Goal: Transaction & Acquisition: Book appointment/travel/reservation

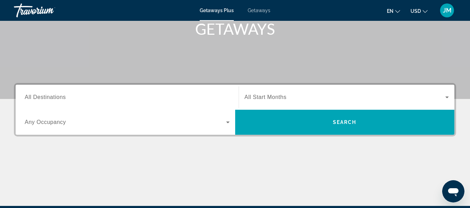
scroll to position [104, 0]
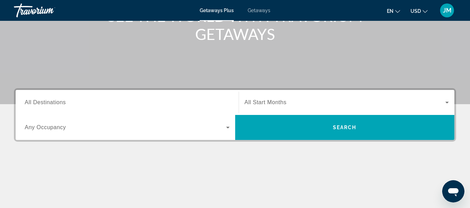
click at [125, 102] on input "Destination All Destinations" at bounding box center [127, 103] width 205 height 8
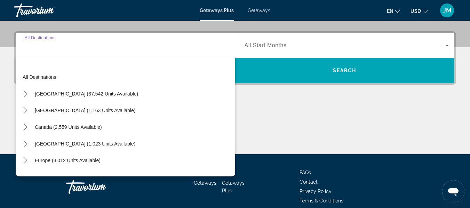
scroll to position [170, 0]
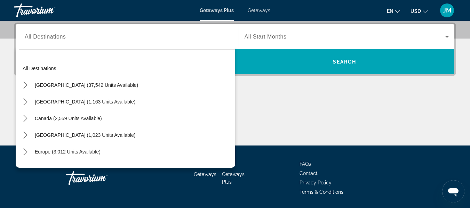
click at [121, 85] on div "[GEOGRAPHIC_DATA] (37,542 units available)" at bounding box center [127, 85] width 216 height 17
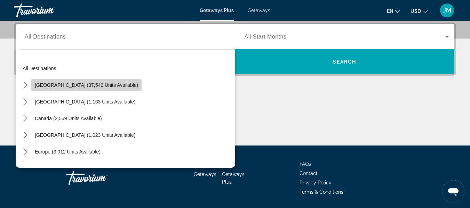
click at [95, 87] on span "[GEOGRAPHIC_DATA] (37,542 units available)" at bounding box center [86, 85] width 103 height 6
type input "**********"
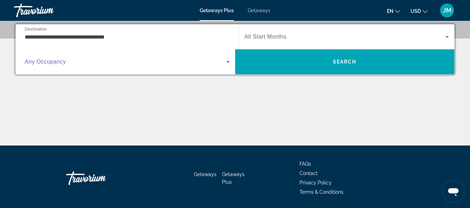
click at [103, 64] on span "Search widget" at bounding box center [125, 62] width 201 height 8
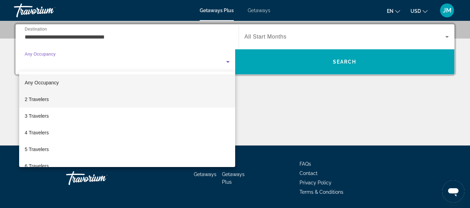
click at [87, 101] on mat-option "2 Travelers" at bounding box center [127, 99] width 216 height 17
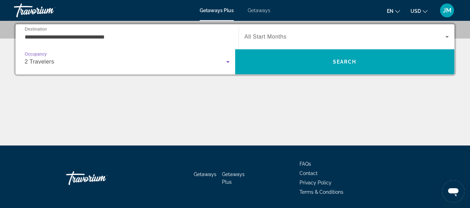
click at [279, 31] on div "Search widget" at bounding box center [346, 36] width 204 height 19
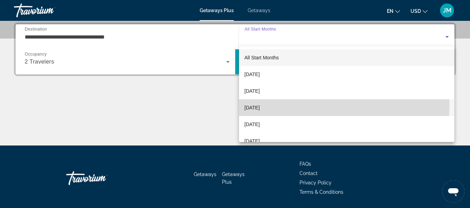
click at [256, 105] on span "[DATE]" at bounding box center [251, 108] width 15 height 8
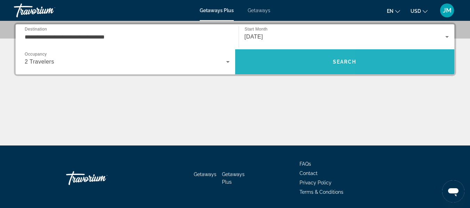
click at [272, 66] on span "Search" at bounding box center [344, 62] width 219 height 17
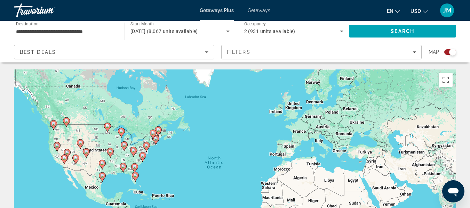
click at [170, 172] on div "To activate drag with keyboard, press Alt + Enter. Once in keyboard drag state,…" at bounding box center [235, 174] width 442 height 209
click at [195, 166] on div "To activate drag with keyboard, press Alt + Enter. Once in keyboard drag state,…" at bounding box center [235, 174] width 442 height 209
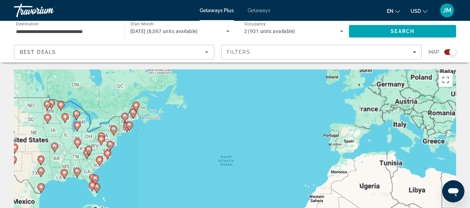
click at [195, 166] on div "To activate drag with keyboard, press Alt + Enter. Once in keyboard drag state,…" at bounding box center [235, 174] width 442 height 209
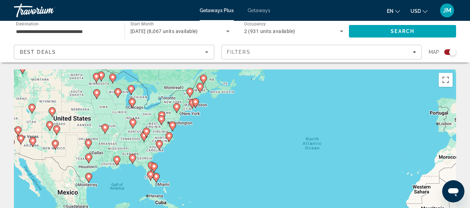
drag, startPoint x: 135, startPoint y: 146, endPoint x: 216, endPoint y: 130, distance: 82.0
click at [216, 130] on div "To activate drag with keyboard, press Alt + Enter. Once in keyboard drag state,…" at bounding box center [235, 174] width 442 height 209
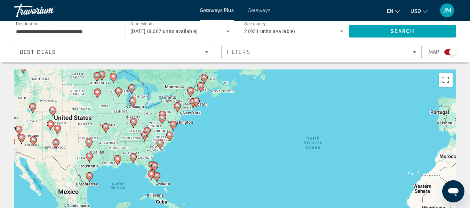
click at [216, 130] on div "To activate drag with keyboard, press Alt + Enter. Once in keyboard drag state,…" at bounding box center [235, 174] width 442 height 209
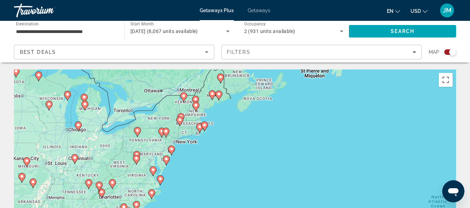
drag, startPoint x: 192, startPoint y: 115, endPoint x: 221, endPoint y: 162, distance: 54.9
click at [221, 162] on div "To activate drag with keyboard, press Alt + Enter. Once in keyboard drag state,…" at bounding box center [235, 174] width 442 height 209
click at [202, 139] on div "To activate drag with keyboard, press Alt + Enter. Once in keyboard drag state,…" at bounding box center [235, 174] width 442 height 209
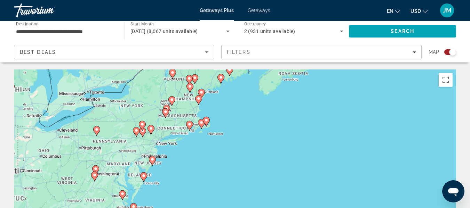
click at [202, 139] on div "To activate drag with keyboard, press Alt + Enter. Once in keyboard drag state,…" at bounding box center [235, 174] width 442 height 209
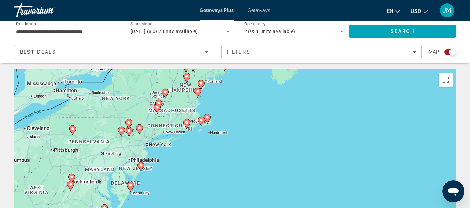
click at [202, 139] on div "To activate drag with keyboard, press Alt + Enter. Once in keyboard drag state,…" at bounding box center [235, 174] width 442 height 209
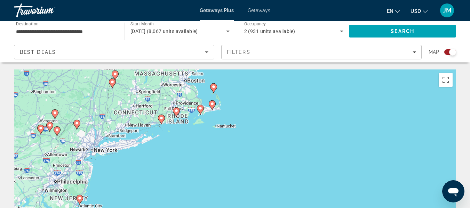
click at [185, 137] on div "To activate drag with keyboard, press Alt + Enter. Once in keyboard drag state,…" at bounding box center [235, 174] width 442 height 209
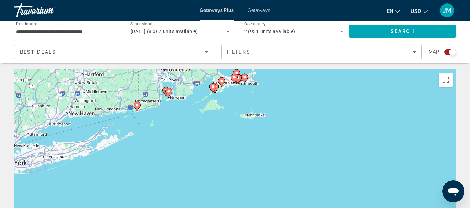
click at [179, 130] on div "To activate drag with keyboard, press Alt + Enter. Once in keyboard drag state,…" at bounding box center [235, 174] width 442 height 209
click at [178, 130] on div "To activate drag with keyboard, press Alt + Enter. Once in keyboard drag state,…" at bounding box center [235, 174] width 442 height 209
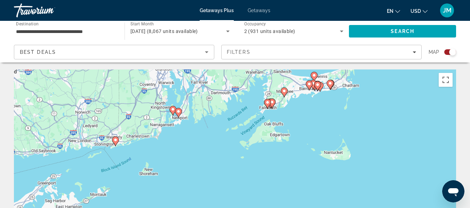
drag, startPoint x: 177, startPoint y: 130, endPoint x: 200, endPoint y: 183, distance: 56.7
click at [199, 186] on div "To activate drag with keyboard, press Alt + Enter. Once in keyboard drag state,…" at bounding box center [235, 174] width 442 height 209
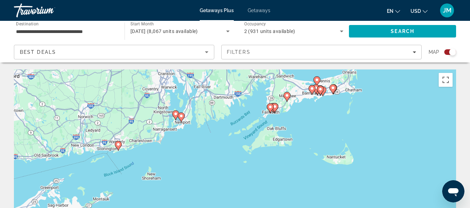
click at [185, 143] on div "To activate drag with keyboard, press Alt + Enter. Once in keyboard drag state,…" at bounding box center [235, 174] width 442 height 209
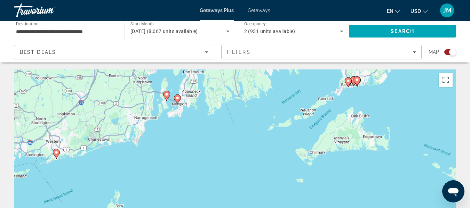
click at [185, 143] on div "To activate drag with keyboard, press Alt + Enter. Once in keyboard drag state,…" at bounding box center [235, 174] width 442 height 209
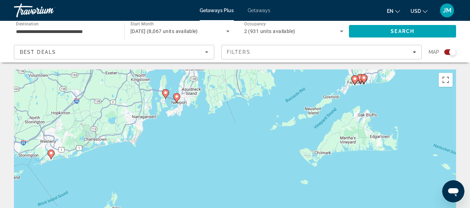
click at [185, 143] on div "To activate drag with keyboard, press Alt + Enter. Once in keyboard drag state,…" at bounding box center [235, 174] width 442 height 209
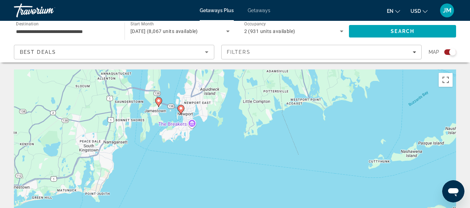
drag, startPoint x: 178, startPoint y: 131, endPoint x: 192, endPoint y: 183, distance: 53.5
click at [191, 184] on div "To activate drag with keyboard, press Alt + Enter. Once in keyboard drag state,…" at bounding box center [235, 174] width 442 height 209
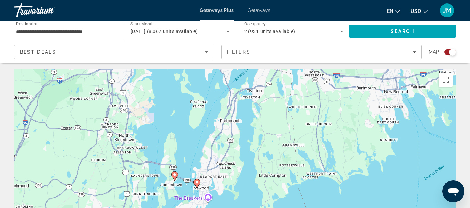
drag, startPoint x: 223, startPoint y: 118, endPoint x: 239, endPoint y: 193, distance: 76.4
click at [239, 193] on div "To activate drag with keyboard, press Alt + Enter. Once in keyboard drag state,…" at bounding box center [235, 174] width 442 height 209
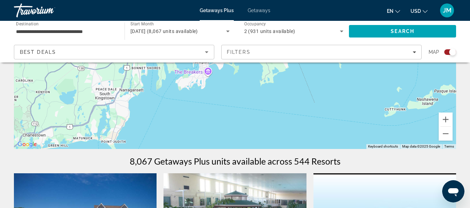
scroll to position [139, 0]
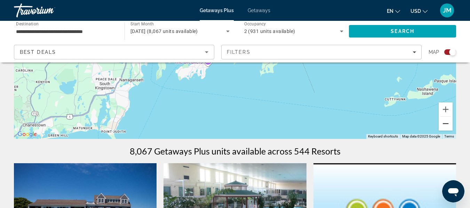
click at [448, 125] on button "Zoom out" at bounding box center [446, 124] width 14 height 14
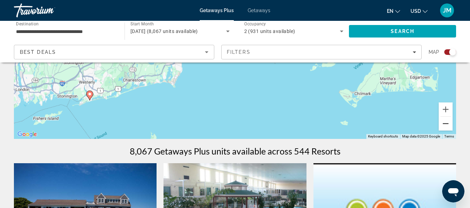
click at [448, 125] on button "Zoom out" at bounding box center [446, 124] width 14 height 14
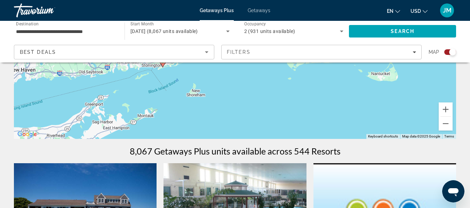
click at [144, 52] on div "Best Deals" at bounding box center [112, 52] width 185 height 8
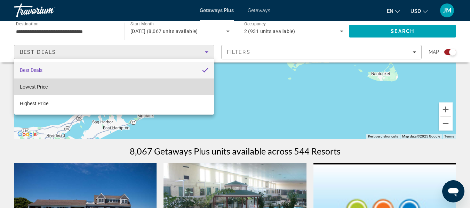
click at [145, 82] on mat-option "Lowest Price" at bounding box center [114, 87] width 200 height 17
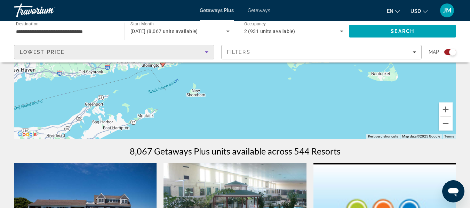
click at [164, 53] on div "Lowest Price" at bounding box center [112, 52] width 185 height 8
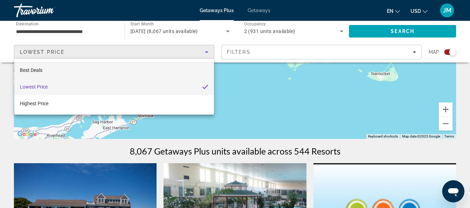
click at [152, 68] on mat-option "Best Deals" at bounding box center [114, 70] width 200 height 17
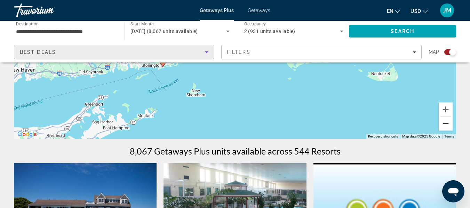
click at [450, 124] on button "Zoom out" at bounding box center [446, 124] width 14 height 14
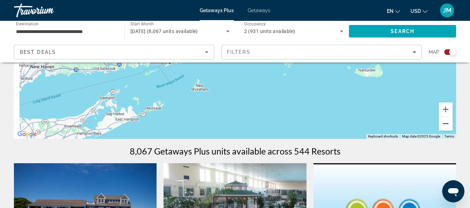
click at [450, 124] on button "Zoom out" at bounding box center [446, 124] width 14 height 14
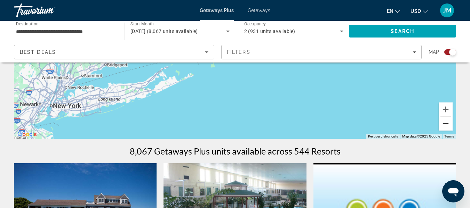
click at [450, 124] on button "Zoom out" at bounding box center [446, 124] width 14 height 14
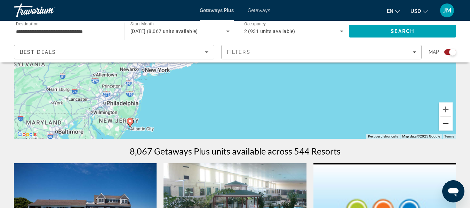
click at [449, 124] on button "Zoom out" at bounding box center [446, 124] width 14 height 14
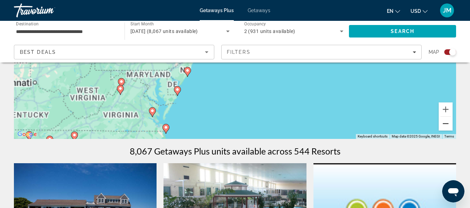
click at [448, 124] on button "Zoom out" at bounding box center [446, 124] width 14 height 14
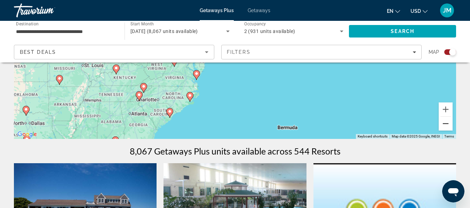
click at [448, 124] on button "Zoom out" at bounding box center [446, 124] width 14 height 14
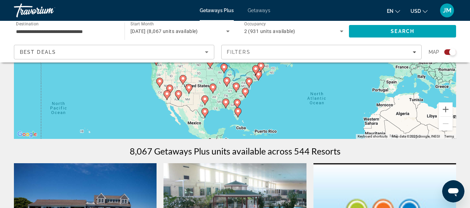
drag, startPoint x: 257, startPoint y: 96, endPoint x: 281, endPoint y: 143, distance: 52.4
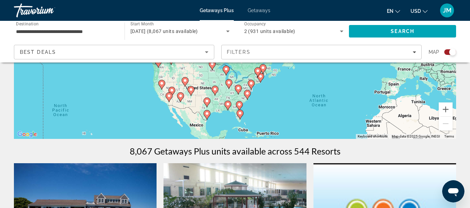
click at [241, 115] on image "Main content" at bounding box center [240, 113] width 4 height 4
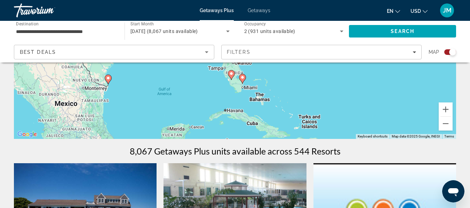
drag, startPoint x: 255, startPoint y: 92, endPoint x: 265, endPoint y: 134, distance: 43.6
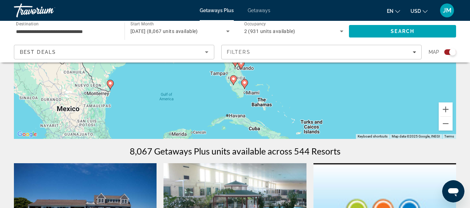
click at [246, 86] on icon "Main content" at bounding box center [244, 84] width 6 height 9
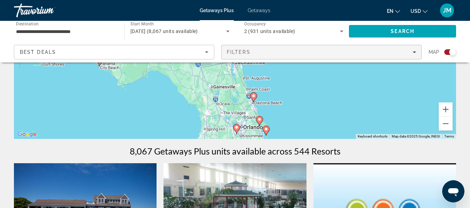
drag, startPoint x: 292, startPoint y: 75, endPoint x: 290, endPoint y: 46, distance: 29.3
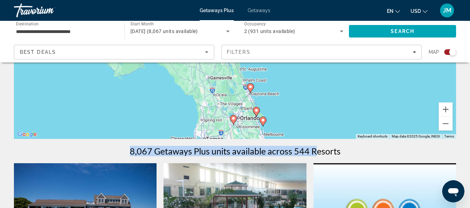
drag, startPoint x: 315, startPoint y: 140, endPoint x: 300, endPoint y: 81, distance: 61.2
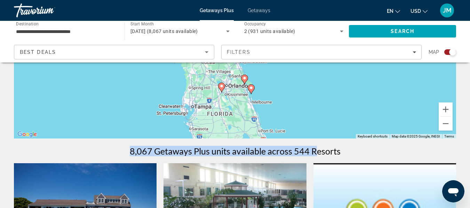
drag, startPoint x: 307, startPoint y: 115, endPoint x: 286, endPoint y: 67, distance: 52.9
click at [287, 67] on div "To navigate, press the arrow keys. To activate drag with keyboard, press Alt + …" at bounding box center [235, 34] width 442 height 209
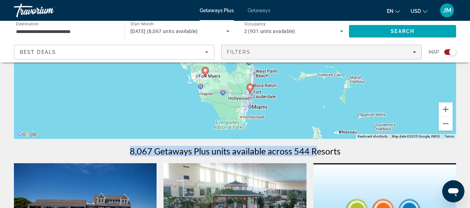
drag, startPoint x: 284, startPoint y: 127, endPoint x: 278, endPoint y: 58, distance: 69.1
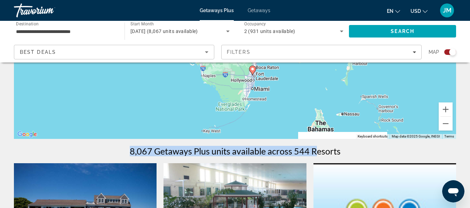
drag, startPoint x: 256, startPoint y: 98, endPoint x: 264, endPoint y: 90, distance: 11.8
click at [264, 90] on div "To navigate, press the arrow keys. To activate drag with keyboard, press Alt + …" at bounding box center [235, 34] width 442 height 209
click at [258, 91] on div "To navigate, press the arrow keys. To activate drag with keyboard, press Alt + …" at bounding box center [235, 34] width 442 height 209
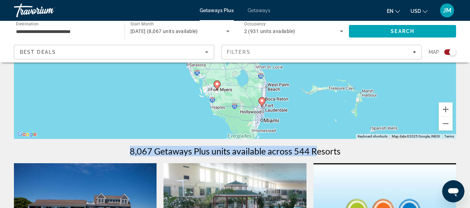
drag, startPoint x: 287, startPoint y: 87, endPoint x: 297, endPoint y: 123, distance: 37.4
click at [297, 123] on div "To navigate, press the arrow keys. To activate drag with keyboard, press Alt + …" at bounding box center [235, 34] width 442 height 209
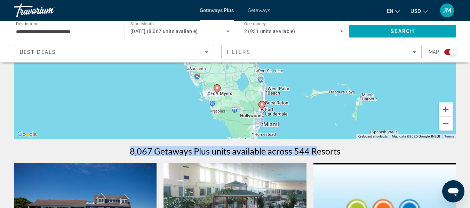
click at [259, 126] on div "To navigate, press the arrow keys. To activate drag with keyboard, press Alt + …" at bounding box center [235, 34] width 442 height 209
click at [184, 102] on div "To navigate, press the arrow keys. To activate drag with keyboard, press Alt + …" at bounding box center [235, 34] width 442 height 209
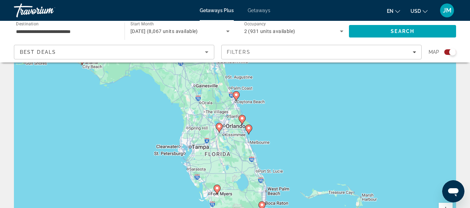
scroll to position [0, 0]
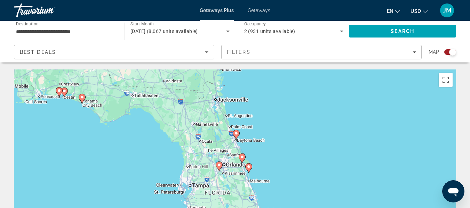
drag, startPoint x: 119, startPoint y: 33, endPoint x: 118, endPoint y: 26, distance: 6.6
click at [118, 26] on div "**********" at bounding box center [65, 32] width 111 height 20
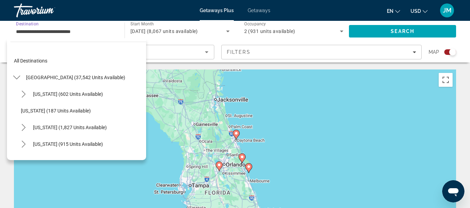
scroll to position [75, 0]
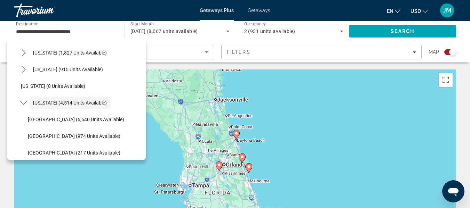
click at [168, 27] on div "[DATE] (8,067 units available)" at bounding box center [179, 31] width 99 height 19
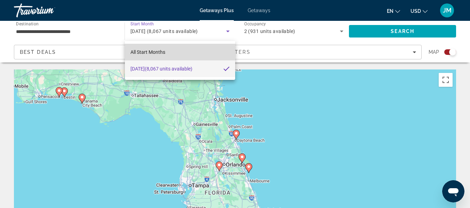
click at [197, 52] on mat-option "All Start Months" at bounding box center [180, 52] width 110 height 17
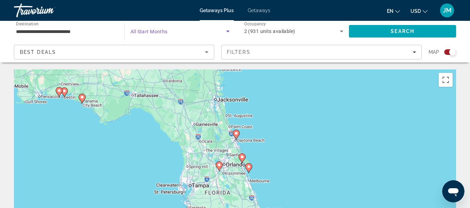
click at [183, 31] on span "Search widget" at bounding box center [178, 31] width 96 height 8
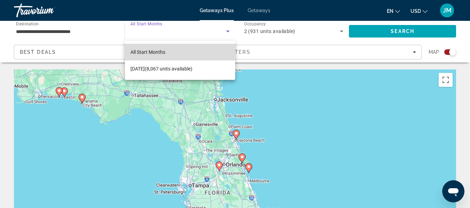
click at [166, 49] on mat-option "All Start Months" at bounding box center [180, 52] width 110 height 17
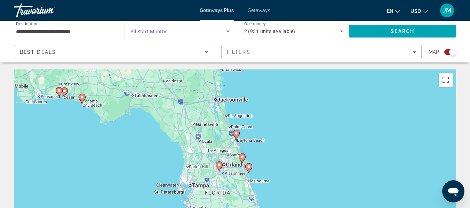
click at [169, 33] on span "Search widget" at bounding box center [178, 31] width 96 height 8
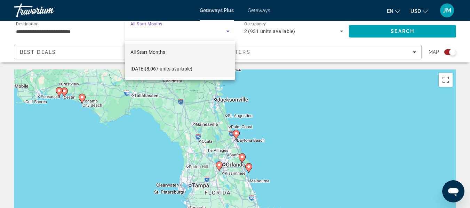
click at [162, 67] on span "[DATE] (8,067 units available)" at bounding box center [161, 69] width 62 height 8
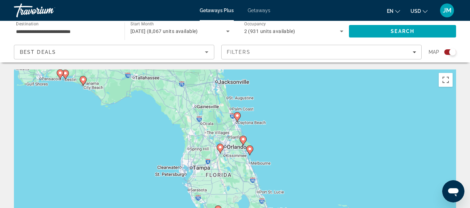
drag, startPoint x: 235, startPoint y: 145, endPoint x: 234, endPoint y: 117, distance: 28.2
click at [234, 117] on div "To navigate, press the arrow keys. To activate drag with keyboard, press Alt + …" at bounding box center [235, 174] width 442 height 209
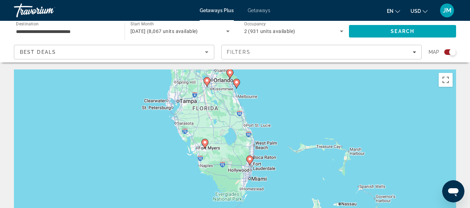
drag, startPoint x: 266, startPoint y: 159, endPoint x: 255, endPoint y: 104, distance: 55.7
click at [255, 104] on div "To navigate, press the arrow keys. To activate drag with keyboard, press Alt + …" at bounding box center [235, 174] width 442 height 209
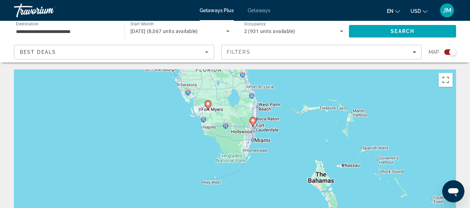
drag, startPoint x: 259, startPoint y: 174, endPoint x: 263, endPoint y: 132, distance: 41.6
click at [263, 132] on div "To navigate, press the arrow keys. To activate drag with keyboard, press Alt + …" at bounding box center [235, 174] width 442 height 209
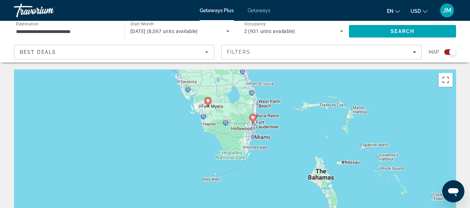
click at [255, 139] on div "To navigate, press the arrow keys. To activate drag with keyboard, press Alt + …" at bounding box center [235, 174] width 442 height 209
click at [253, 119] on image "Main content" at bounding box center [253, 117] width 4 height 4
type input "**********"
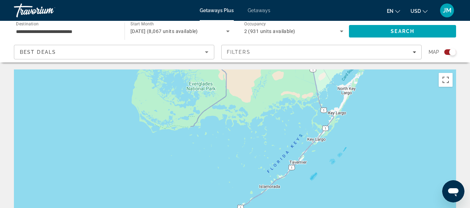
drag, startPoint x: 260, startPoint y: 115, endPoint x: 268, endPoint y: 215, distance: 99.8
click at [268, 208] on html "**********" at bounding box center [235, 104] width 470 height 208
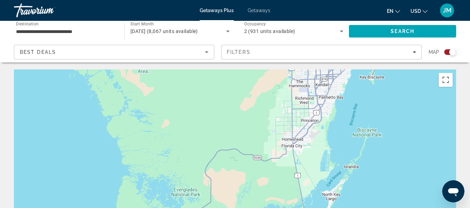
drag, startPoint x: 259, startPoint y: 144, endPoint x: 234, endPoint y: 225, distance: 84.4
click at [234, 208] on html "**********" at bounding box center [235, 104] width 470 height 208
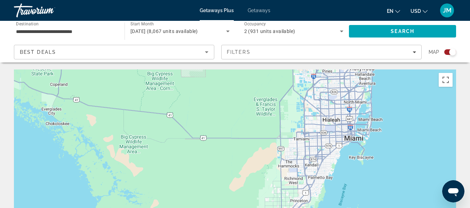
drag, startPoint x: 277, startPoint y: 154, endPoint x: 272, endPoint y: 210, distance: 56.5
click at [272, 208] on html "**********" at bounding box center [235, 104] width 470 height 208
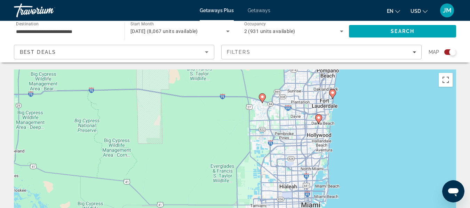
drag, startPoint x: 288, startPoint y: 154, endPoint x: 257, endPoint y: 187, distance: 45.3
click at [257, 187] on div "To activate drag with keyboard, press Alt + Enter. Once in keyboard drag state,…" at bounding box center [235, 174] width 442 height 209
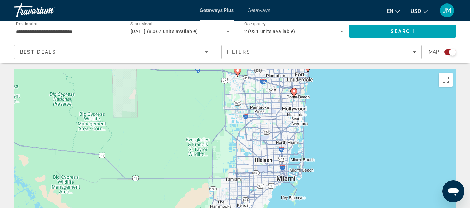
drag, startPoint x: 292, startPoint y: 148, endPoint x: 274, endPoint y: 116, distance: 37.4
click at [274, 116] on div "To activate drag with keyboard, press Alt + Enter. Once in keyboard drag state,…" at bounding box center [235, 174] width 442 height 209
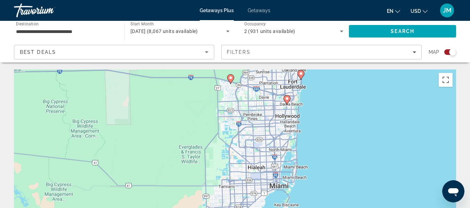
drag, startPoint x: 274, startPoint y: 115, endPoint x: 266, endPoint y: 128, distance: 14.5
click at [267, 128] on div "To activate drag with keyboard, press Alt + Enter. Once in keyboard drag state,…" at bounding box center [235, 174] width 442 height 209
click at [286, 100] on image "Main content" at bounding box center [287, 98] width 4 height 4
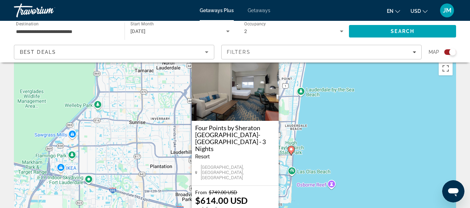
scroll to position [0, 0]
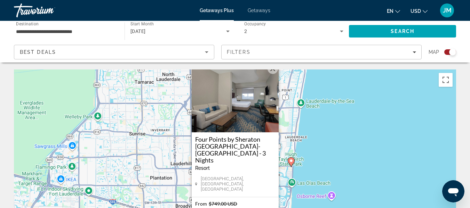
click at [270, 74] on button "Close" at bounding box center [272, 69] width 10 height 10
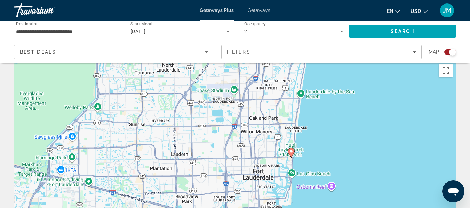
scroll to position [70, 0]
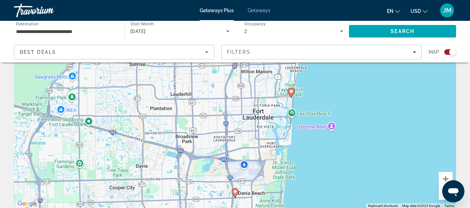
click at [289, 90] on g "Main content" at bounding box center [291, 93] width 7 height 10
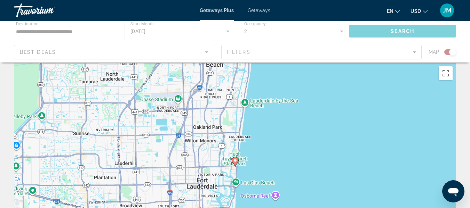
scroll to position [0, 0]
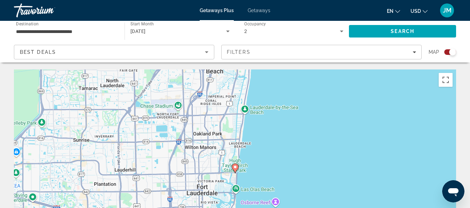
click at [236, 168] on image "Main content" at bounding box center [235, 167] width 4 height 4
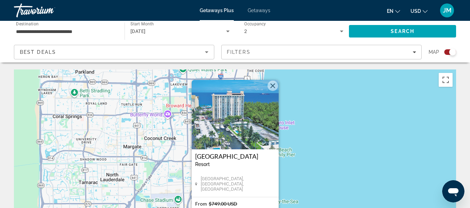
click at [235, 120] on img "Main content" at bounding box center [235, 115] width 87 height 70
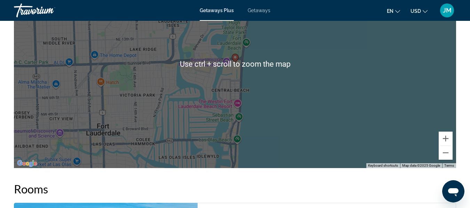
scroll to position [1252, 0]
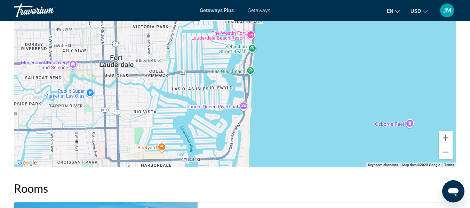
drag, startPoint x: 164, startPoint y: 105, endPoint x: 174, endPoint y: 27, distance: 77.9
click at [176, 25] on div "To activate drag with keyboard, press Alt + Enter. Once in keyboard drag state,…" at bounding box center [235, 63] width 442 height 209
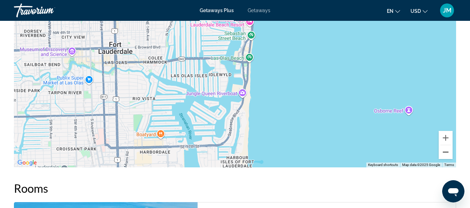
click at [451, 159] on button "Zoom out" at bounding box center [446, 152] width 14 height 14
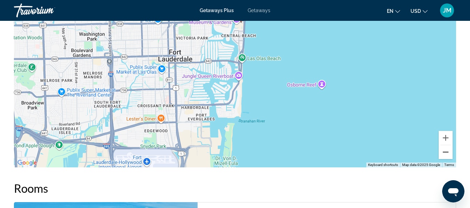
click at [449, 159] on button "Zoom out" at bounding box center [446, 152] width 14 height 14
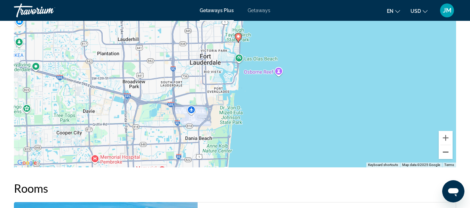
click at [444, 159] on button "Zoom out" at bounding box center [446, 152] width 14 height 14
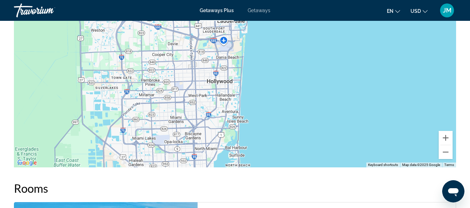
drag, startPoint x: 235, startPoint y: 134, endPoint x: 250, endPoint y: 72, distance: 64.0
click at [250, 72] on div "To activate drag with keyboard, press Alt + Enter. Once in keyboard drag state,…" at bounding box center [235, 63] width 442 height 209
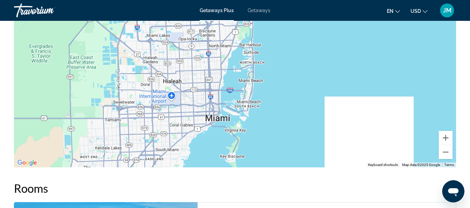
drag, startPoint x: 241, startPoint y: 137, endPoint x: 251, endPoint y: 50, distance: 87.5
click at [251, 50] on div "To activate drag with keyboard, press Alt + Enter. Once in keyboard drag state,…" at bounding box center [235, 63] width 442 height 209
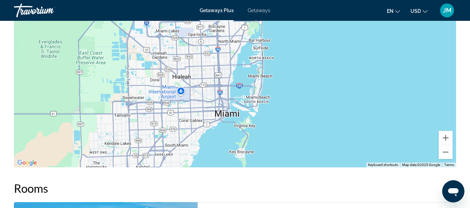
drag, startPoint x: 252, startPoint y: 118, endPoint x: 262, endPoint y: 118, distance: 9.7
click at [262, 118] on div "To activate drag with keyboard, press Alt + Enter. Once in keyboard drag state,…" at bounding box center [235, 63] width 442 height 209
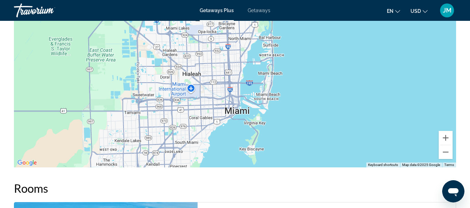
drag, startPoint x: 262, startPoint y: 118, endPoint x: 273, endPoint y: 118, distance: 11.8
click at [273, 117] on div "To activate drag with keyboard, press Alt + Enter. Once in keyboard drag state,…" at bounding box center [235, 63] width 442 height 209
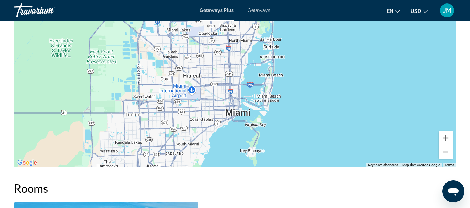
click at [446, 159] on button "Zoom out" at bounding box center [446, 152] width 14 height 14
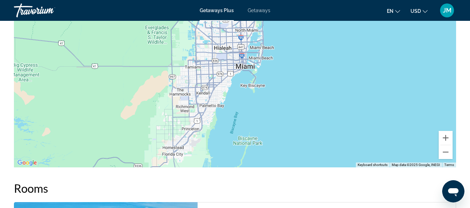
drag, startPoint x: 291, startPoint y: 119, endPoint x: 298, endPoint y: 88, distance: 31.2
click at [298, 88] on div "To activate drag with keyboard, press Alt + Enter. Once in keyboard drag state,…" at bounding box center [235, 63] width 442 height 209
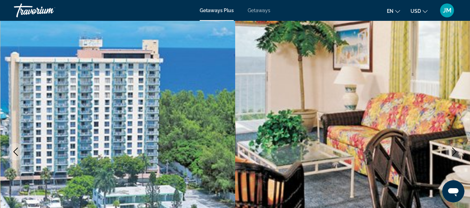
scroll to position [104, 0]
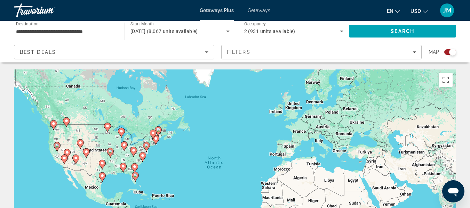
click at [88, 31] on input "**********" at bounding box center [65, 31] width 99 height 8
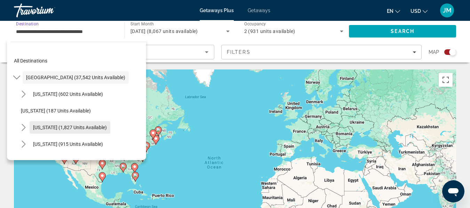
scroll to position [70, 0]
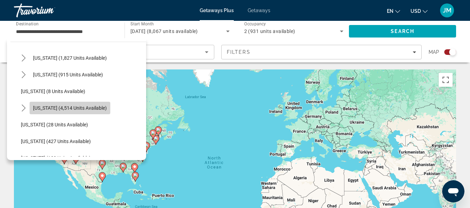
click at [90, 114] on span "Select destination: Florida (4,514 units available)" at bounding box center [70, 108] width 81 height 17
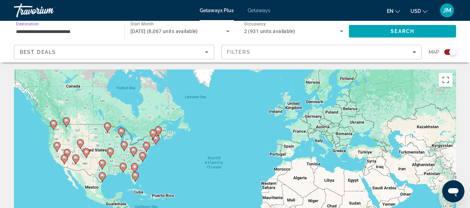
click at [128, 53] on div "Best Deals" at bounding box center [112, 52] width 185 height 8
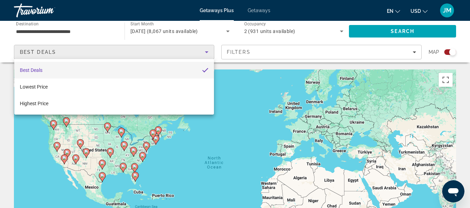
click at [64, 31] on div at bounding box center [235, 104] width 470 height 208
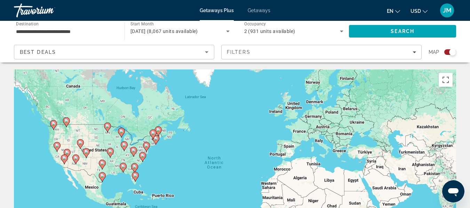
click at [78, 31] on input "**********" at bounding box center [65, 31] width 99 height 8
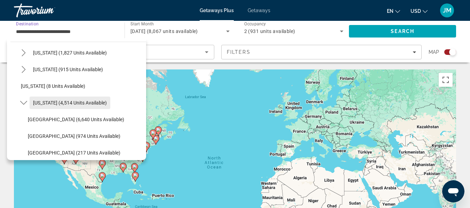
scroll to position [179, 0]
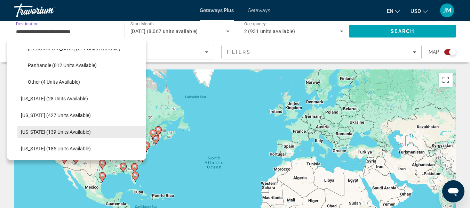
click at [74, 136] on span "Select destination: Illinois (139 units available)" at bounding box center [81, 132] width 129 height 17
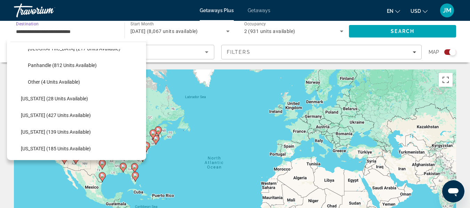
type input "**********"
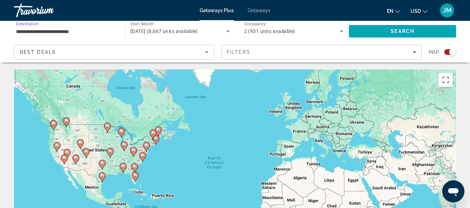
click at [176, 50] on div "Best Deals" at bounding box center [112, 52] width 185 height 8
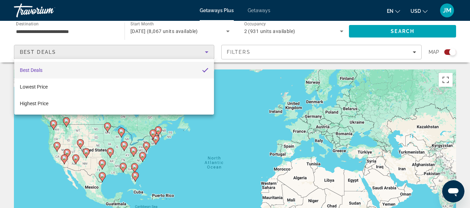
click at [176, 50] on div at bounding box center [235, 104] width 470 height 208
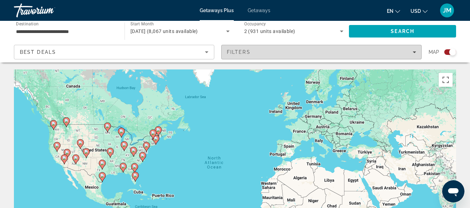
click at [264, 48] on span "Filters" at bounding box center [322, 52] width 200 height 17
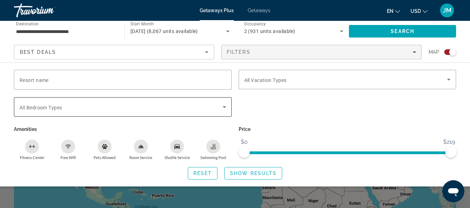
click at [169, 114] on div "Search widget" at bounding box center [122, 106] width 207 height 19
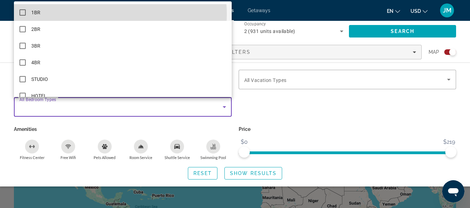
click at [106, 14] on mat-option "1BR" at bounding box center [123, 12] width 218 height 17
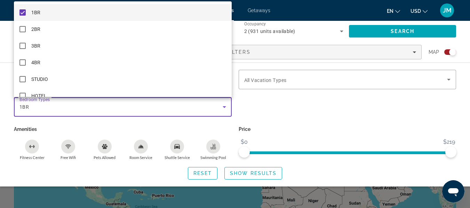
click at [287, 84] on div at bounding box center [235, 104] width 470 height 208
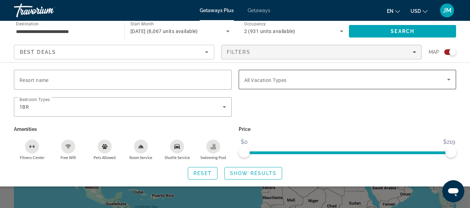
click at [287, 83] on div "Search widget" at bounding box center [347, 79] width 207 height 19
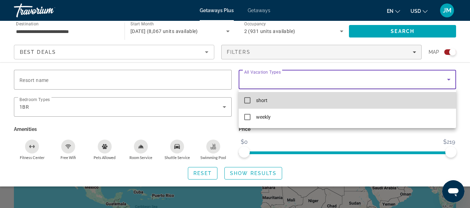
click at [260, 104] on span "short" at bounding box center [261, 100] width 11 height 8
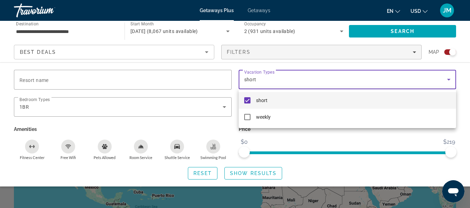
click at [283, 138] on div at bounding box center [235, 104] width 470 height 208
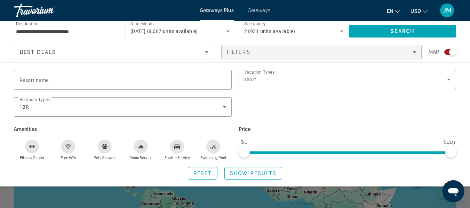
scroll to position [35, 0]
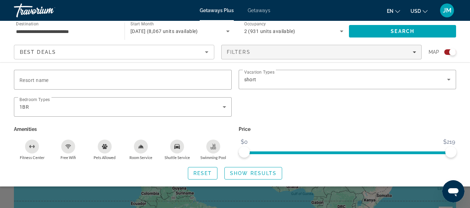
click at [64, 147] on div "Free Wifi" at bounding box center [68, 147] width 14 height 14
click at [235, 176] on span "Search widget" at bounding box center [253, 173] width 57 height 17
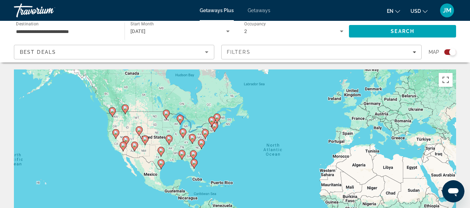
drag, startPoint x: 137, startPoint y: 145, endPoint x: 206, endPoint y: 135, distance: 69.2
click at [200, 134] on div "To activate drag with keyboard, press Alt + Enter. Once in keyboard drag state,…" at bounding box center [235, 174] width 442 height 209
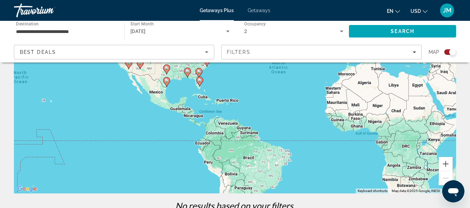
scroll to position [93, 0]
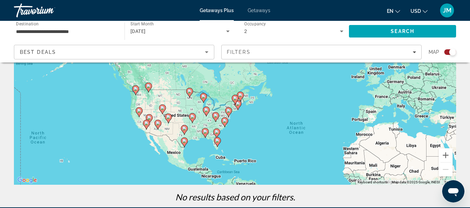
drag, startPoint x: 260, startPoint y: 115, endPoint x: 278, endPoint y: 190, distance: 76.5
click at [278, 190] on div "To navigate the map with touch gestures double-tap and hold your finger on the …" at bounding box center [235, 91] width 470 height 231
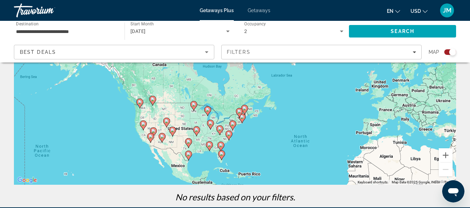
drag, startPoint x: 235, startPoint y: 130, endPoint x: 244, endPoint y: 149, distance: 21.2
click at [244, 149] on div "To activate drag with keyboard, press Alt + Enter. Once in keyboard drag state,…" at bounding box center [235, 80] width 442 height 209
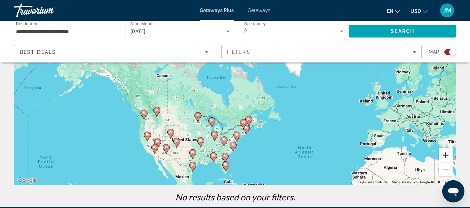
click at [447, 156] on button "Zoom in" at bounding box center [446, 155] width 14 height 14
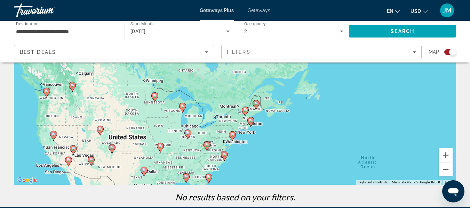
drag, startPoint x: 315, startPoint y: 148, endPoint x: 307, endPoint y: 93, distance: 55.3
click at [307, 93] on div "To activate drag with keyboard, press Alt + Enter. Once in keyboard drag state,…" at bounding box center [235, 80] width 442 height 209
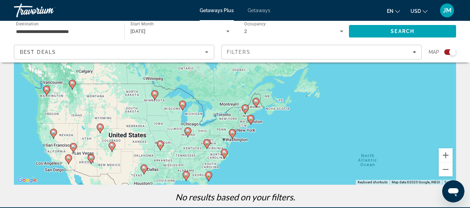
click at [175, 130] on div "To activate drag with keyboard, press Alt + Enter. Once in keyboard drag state,…" at bounding box center [235, 80] width 442 height 209
click at [188, 127] on div "To activate drag with keyboard, press Alt + Enter. Once in keyboard drag state,…" at bounding box center [235, 80] width 442 height 209
click at [187, 127] on div "To activate drag with keyboard, press Alt + Enter. Once in keyboard drag state,…" at bounding box center [235, 80] width 442 height 209
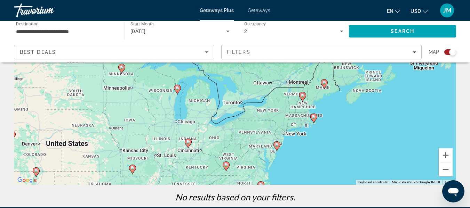
click at [176, 126] on div "To activate drag with keyboard, press Alt + Enter. Once in keyboard drag state,…" at bounding box center [235, 80] width 442 height 209
click at [182, 124] on div "To activate drag with keyboard, press Alt + Enter. Once in keyboard drag state,…" at bounding box center [235, 80] width 442 height 209
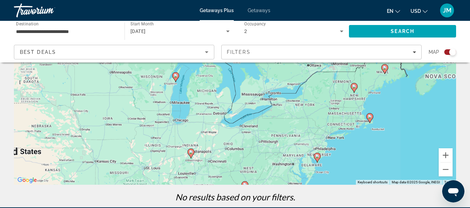
click at [182, 124] on div "To activate drag with keyboard, press Alt + Enter. Once in keyboard drag state,…" at bounding box center [235, 80] width 442 height 209
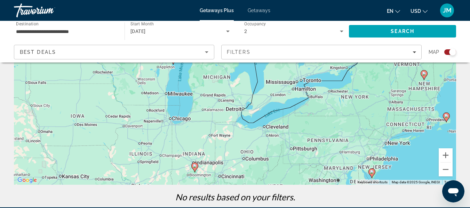
click at [181, 120] on div "To activate drag with keyboard, press Alt + Enter. Once in keyboard drag state,…" at bounding box center [235, 80] width 442 height 209
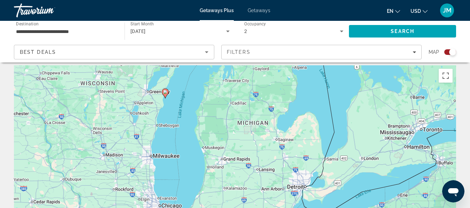
scroll to position [0, 0]
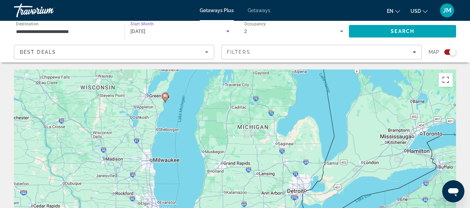
drag, startPoint x: 210, startPoint y: 31, endPoint x: 210, endPoint y: 24, distance: 6.6
click at [210, 24] on div "[DATE]" at bounding box center [179, 31] width 99 height 19
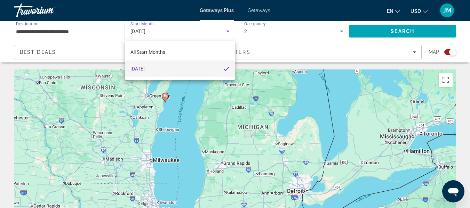
click at [373, 32] on div at bounding box center [235, 104] width 470 height 208
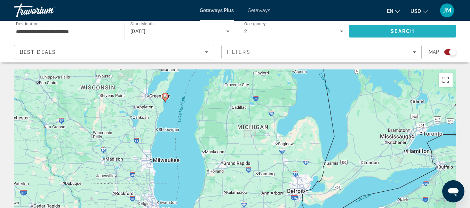
click at [370, 29] on span "Search" at bounding box center [402, 31] width 107 height 17
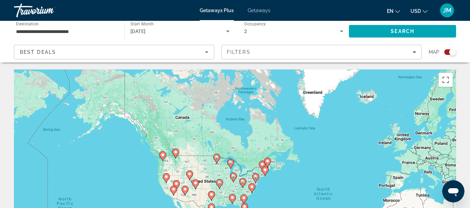
click at [253, 9] on span "Getaways" at bounding box center [259, 11] width 23 height 6
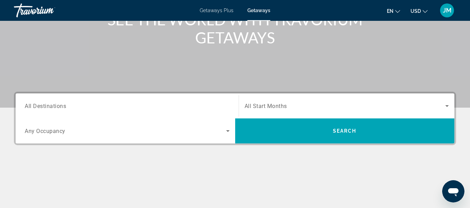
scroll to position [104, 0]
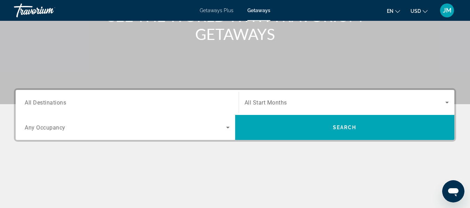
click at [143, 110] on div "Search widget" at bounding box center [127, 103] width 205 height 20
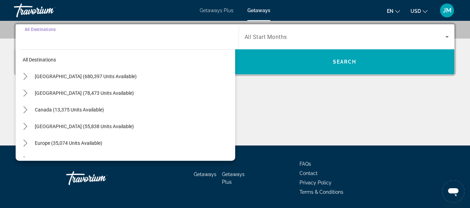
scroll to position [0, 0]
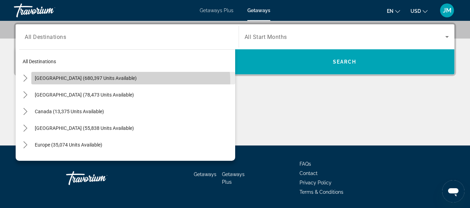
click at [130, 82] on span "Select destination: United States (680,397 units available)" at bounding box center [133, 78] width 204 height 17
type input "**********"
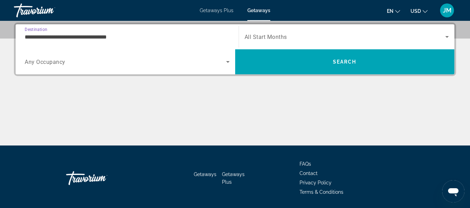
click at [255, 34] on span "All Start Months" at bounding box center [265, 37] width 42 height 7
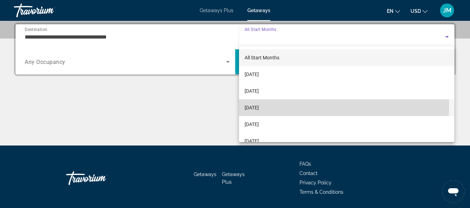
click at [259, 106] on span "[DATE]" at bounding box center [251, 108] width 14 height 8
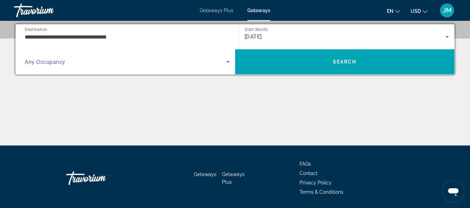
click at [150, 58] on span "Search widget" at bounding box center [125, 62] width 201 height 8
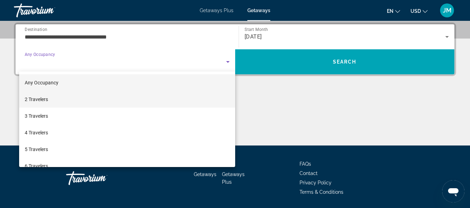
click at [141, 102] on mat-option "2 Travelers" at bounding box center [127, 99] width 216 height 17
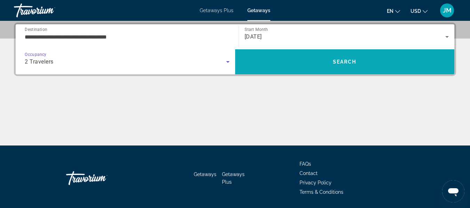
click at [285, 59] on span "Search" at bounding box center [344, 62] width 219 height 17
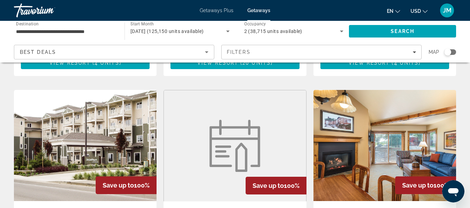
scroll to position [796, 0]
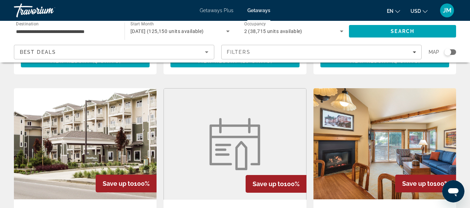
click at [375, 109] on img "Main content" at bounding box center [384, 143] width 143 height 111
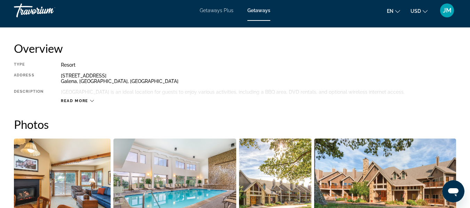
scroll to position [348, 0]
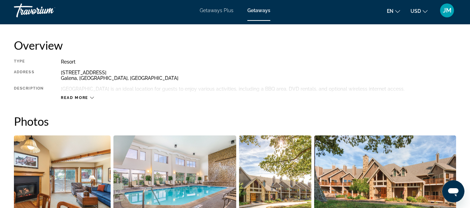
click at [76, 98] on span "Read more" at bounding box center [74, 98] width 27 height 5
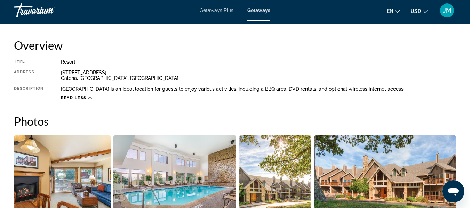
click at [76, 98] on span "Read less" at bounding box center [74, 98] width 26 height 5
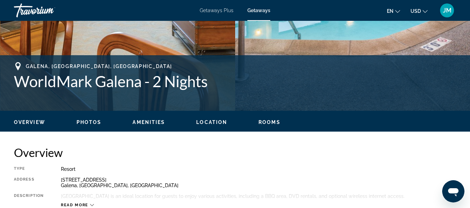
click at [76, 98] on div "Galena, IL, USA WorldMark Galena - 2 Nights" at bounding box center [235, 83] width 442 height 42
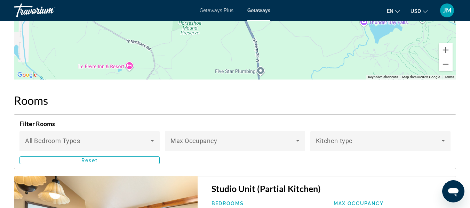
scroll to position [1214, 0]
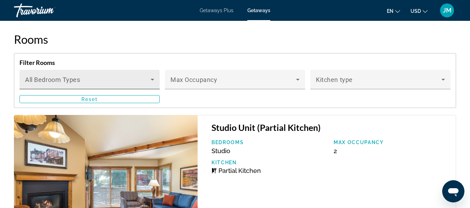
click at [142, 85] on div "Bedroom Types All Bedroom Types" at bounding box center [89, 79] width 129 height 19
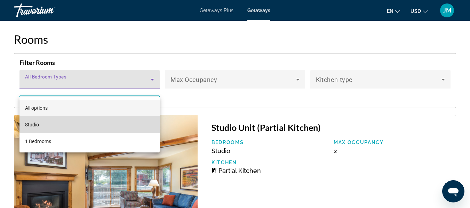
click at [110, 127] on mat-option "Studio" at bounding box center [89, 124] width 140 height 17
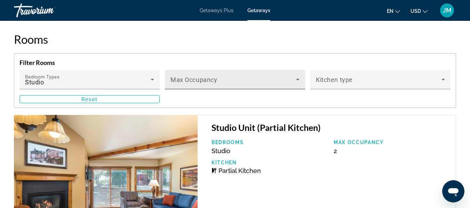
click at [179, 83] on span "Max Occupancy" at bounding box center [193, 79] width 47 height 7
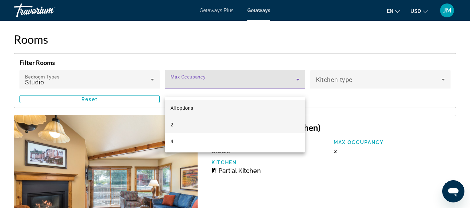
click at [182, 126] on mat-option "2" at bounding box center [235, 124] width 140 height 17
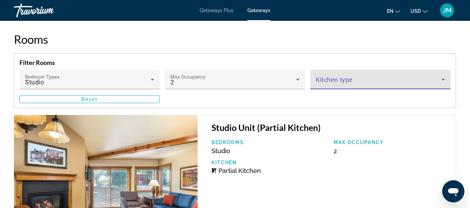
click at [333, 87] on span "Main content" at bounding box center [379, 82] width 126 height 8
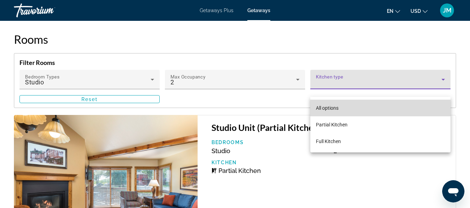
click at [332, 111] on span "All options" at bounding box center [327, 108] width 23 height 8
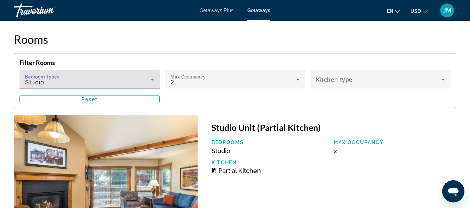
click at [122, 87] on div "Studio" at bounding box center [88, 82] width 126 height 8
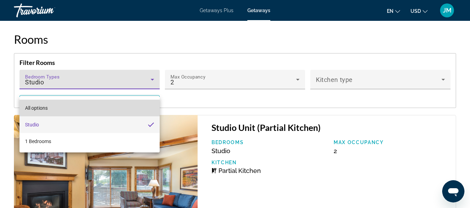
click at [105, 110] on mat-option "All options" at bounding box center [89, 108] width 140 height 17
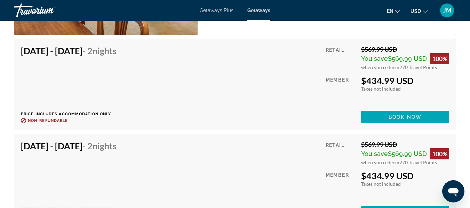
scroll to position [1423, 0]
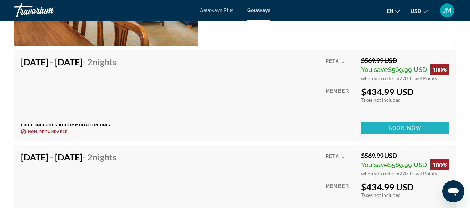
click at [394, 137] on span "Main content" at bounding box center [405, 128] width 88 height 17
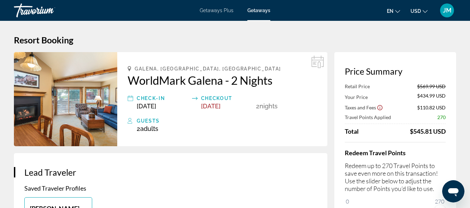
drag, startPoint x: 253, startPoint y: 91, endPoint x: 322, endPoint y: 58, distance: 76.8
click at [254, 89] on div "Galena, IL, USA WorldMark Galena - 2 Nights Check-In Dec 2, 2025 Checkout Dec 4…" at bounding box center [222, 99] width 210 height 94
click at [209, 10] on span "Getaways Plus" at bounding box center [217, 11] width 34 height 6
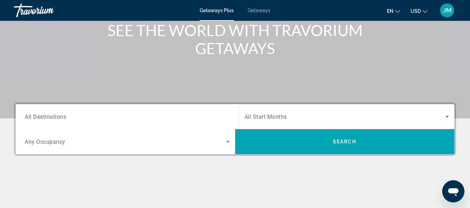
scroll to position [104, 0]
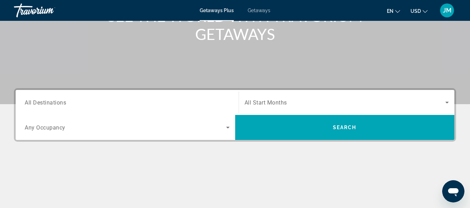
click at [126, 107] on div "Search widget" at bounding box center [127, 103] width 205 height 20
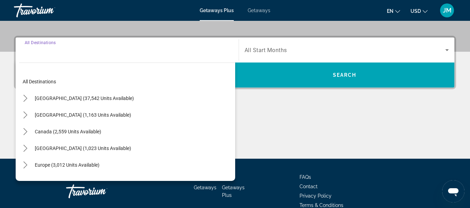
scroll to position [170, 0]
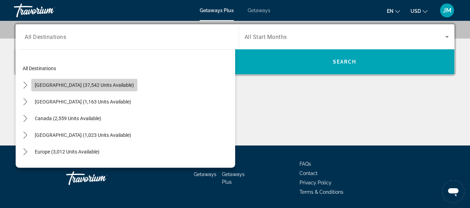
click at [107, 85] on span "[GEOGRAPHIC_DATA] (37,542 units available)" at bounding box center [84, 85] width 99 height 6
type input "**********"
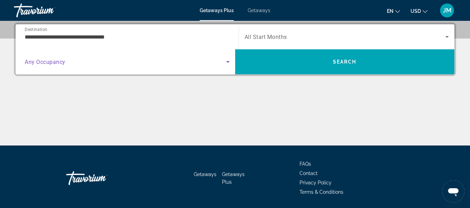
click at [121, 63] on span "Search widget" at bounding box center [125, 62] width 201 height 8
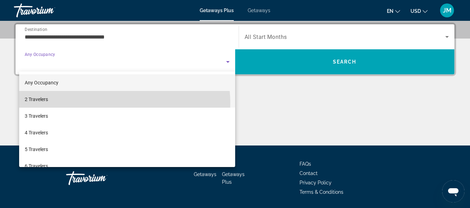
click at [109, 103] on mat-option "2 Travelers" at bounding box center [127, 99] width 216 height 17
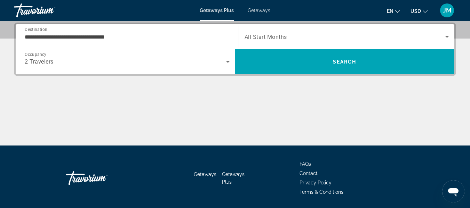
click at [247, 39] on span "All Start Months" at bounding box center [265, 37] width 42 height 7
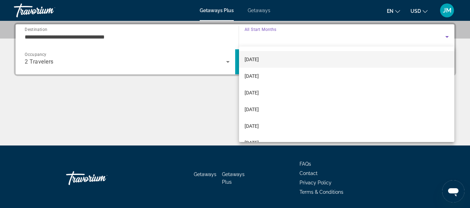
scroll to position [70, 0]
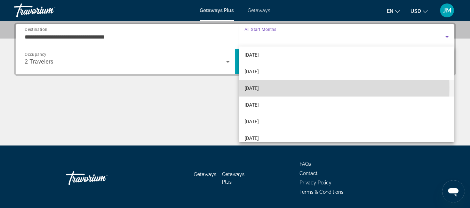
click at [259, 88] on span "[DATE]" at bounding box center [251, 88] width 14 height 8
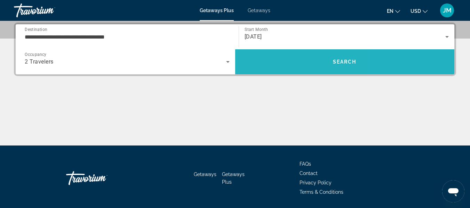
click at [279, 64] on span "Search" at bounding box center [344, 62] width 219 height 17
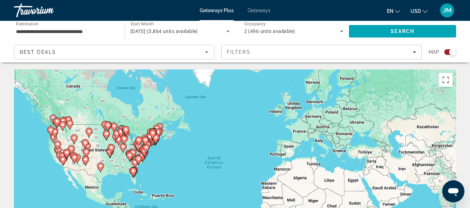
click at [147, 163] on div "To activate drag with keyboard, press Alt + Enter. Once in keyboard drag state,…" at bounding box center [235, 174] width 442 height 209
click at [210, 148] on div "To activate drag with keyboard, press Alt + Enter. Once in keyboard drag state,…" at bounding box center [235, 174] width 442 height 209
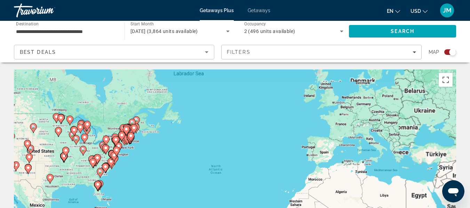
click at [210, 148] on div "To activate drag with keyboard, press Alt + Enter. Once in keyboard drag state,…" at bounding box center [235, 174] width 442 height 209
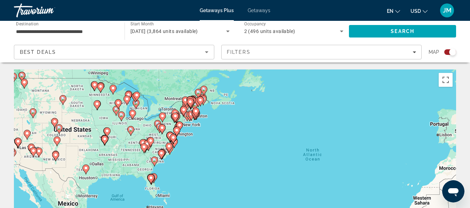
drag, startPoint x: 135, startPoint y: 154, endPoint x: 226, endPoint y: 131, distance: 93.6
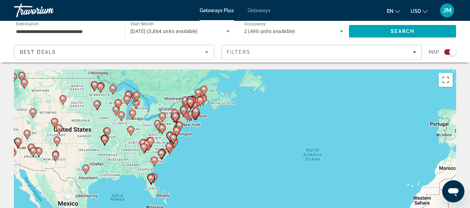
click at [226, 131] on div "To activate drag with keyboard, press Alt + Enter. Once in keyboard drag state,…" at bounding box center [235, 174] width 442 height 209
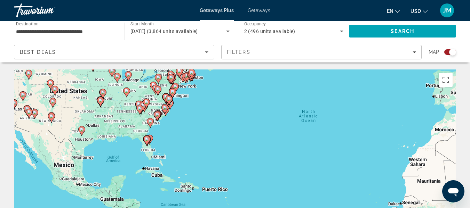
drag, startPoint x: 173, startPoint y: 195, endPoint x: 169, endPoint y: 151, distance: 43.7
click at [169, 151] on div "To activate drag with keyboard, press Alt + Enter. Once in keyboard drag state,…" at bounding box center [235, 174] width 442 height 209
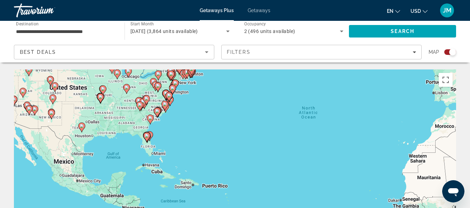
click at [168, 146] on div "To activate drag with keyboard, press Alt + Enter. Once in keyboard drag state,…" at bounding box center [235, 174] width 442 height 209
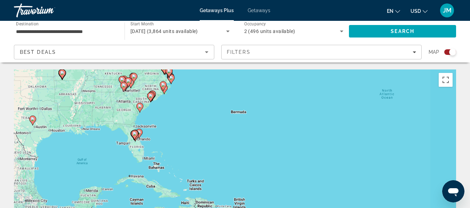
click at [168, 146] on div "To activate drag with keyboard, press Alt + Enter. Once in keyboard drag state,…" at bounding box center [235, 174] width 442 height 209
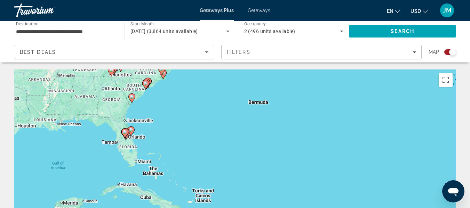
click at [151, 143] on div "To activate drag with keyboard, press Alt + Enter. Once in keyboard drag state,…" at bounding box center [235, 174] width 442 height 209
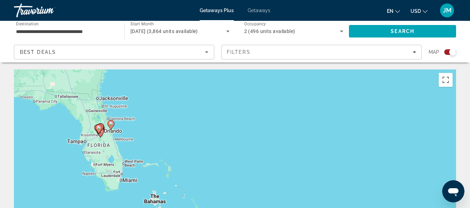
click at [132, 137] on div "To activate drag with keyboard, press Alt + Enter. Once in keyboard drag state,…" at bounding box center [235, 174] width 442 height 209
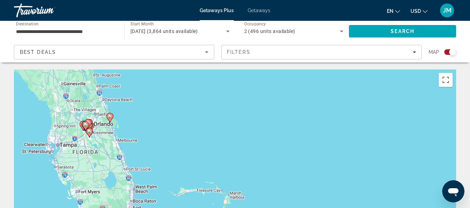
drag, startPoint x: 115, startPoint y: 132, endPoint x: 137, endPoint y: 131, distance: 21.6
click at [137, 131] on div "To activate drag with keyboard, press Alt + Enter. Once in keyboard drag state,…" at bounding box center [235, 174] width 442 height 209
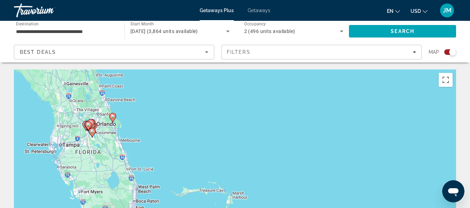
click at [125, 125] on div "To activate drag with keyboard, press Alt + Enter. Once in keyboard drag state,…" at bounding box center [235, 174] width 442 height 209
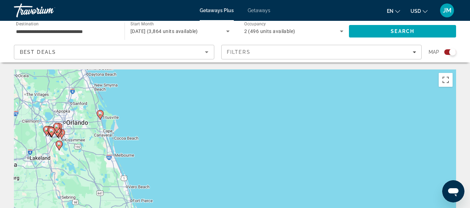
click at [113, 130] on div "To activate drag with keyboard, press Alt + Enter. Once in keyboard drag state,…" at bounding box center [235, 174] width 442 height 209
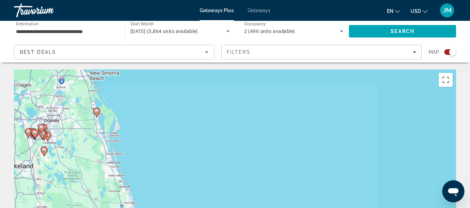
click at [113, 130] on div "To activate drag with keyboard, press Alt + Enter. Once in keyboard drag state,…" at bounding box center [235, 174] width 442 height 209
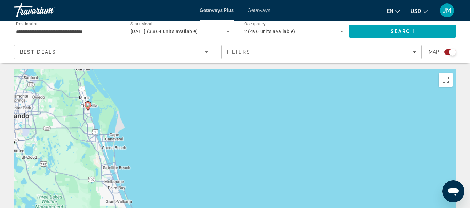
click at [113, 130] on div "To activate drag with keyboard, press Alt + Enter. Once in keyboard drag state,…" at bounding box center [235, 174] width 442 height 209
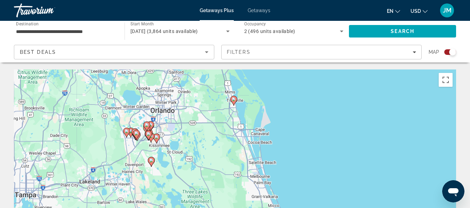
drag, startPoint x: 98, startPoint y: 114, endPoint x: 239, endPoint y: 108, distance: 141.3
click at [239, 108] on div "To activate drag with keyboard, press Alt + Enter. Once in keyboard drag state,…" at bounding box center [235, 174] width 442 height 209
click at [236, 105] on gmp-advanced-marker "Main content" at bounding box center [233, 101] width 7 height 10
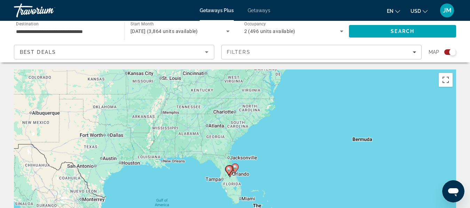
click at [234, 168] on image "Main content" at bounding box center [235, 167] width 4 height 4
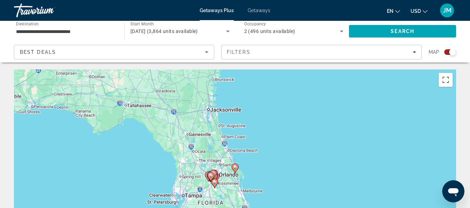
click at [238, 171] on gmp-advanced-marker "Main content" at bounding box center [235, 168] width 7 height 10
type input "**********"
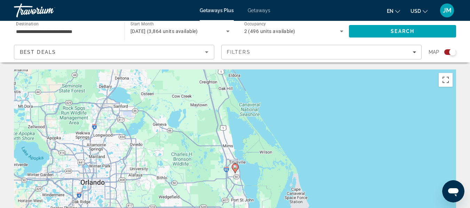
click at [234, 169] on icon "Main content" at bounding box center [235, 168] width 6 height 9
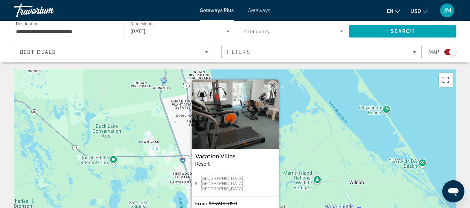
scroll to position [70, 0]
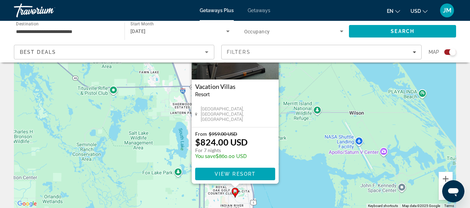
click at [281, 137] on div "To activate drag with keyboard, press Alt + Enter. Once in keyboard drag state,…" at bounding box center [235, 104] width 442 height 209
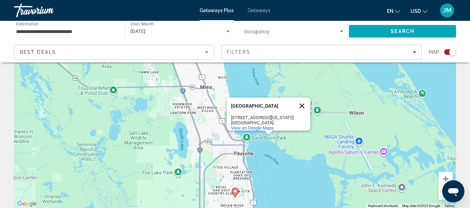
click at [301, 98] on button "Close" at bounding box center [302, 106] width 17 height 17
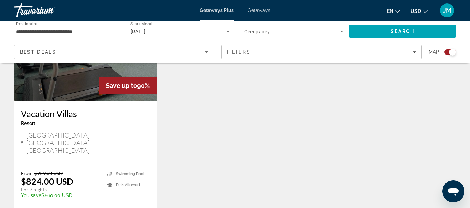
scroll to position [313, 0]
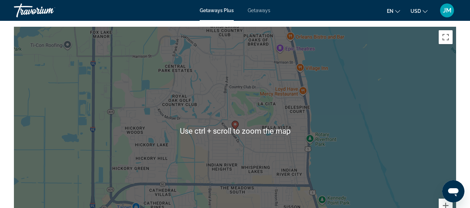
scroll to position [1043, 0]
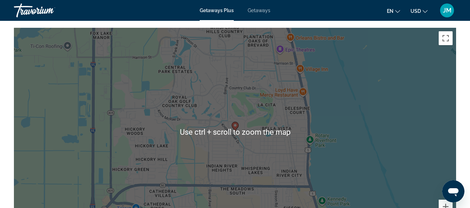
click at [444, 14] on div "JM" at bounding box center [447, 10] width 14 height 14
